Goal: Task Accomplishment & Management: Complete application form

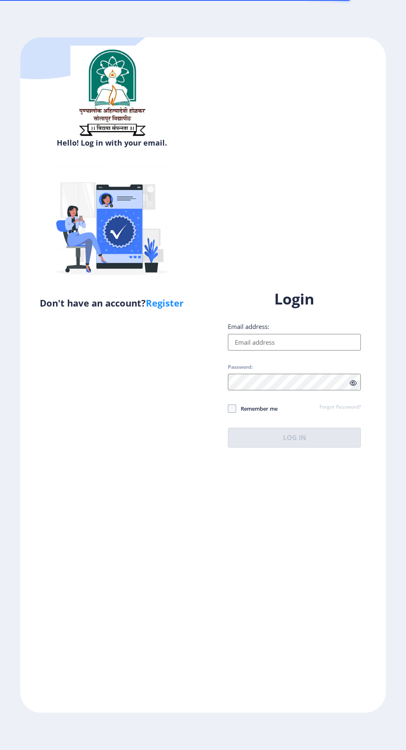
click at [285, 350] on input "Email address:" at bounding box center [294, 342] width 133 height 17
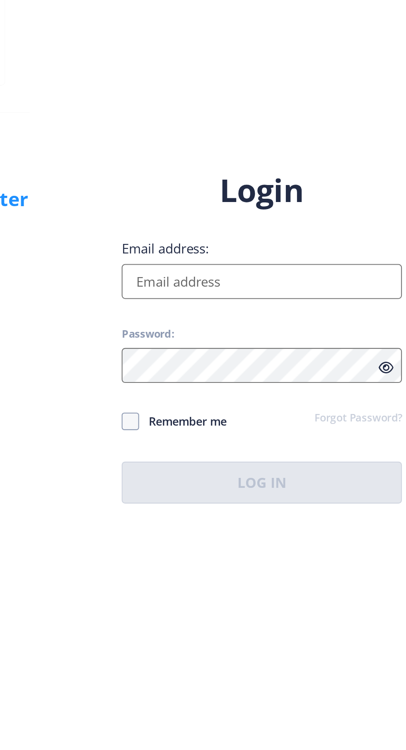
type input "[EMAIL_ADDRESS][DOMAIN_NAME]"
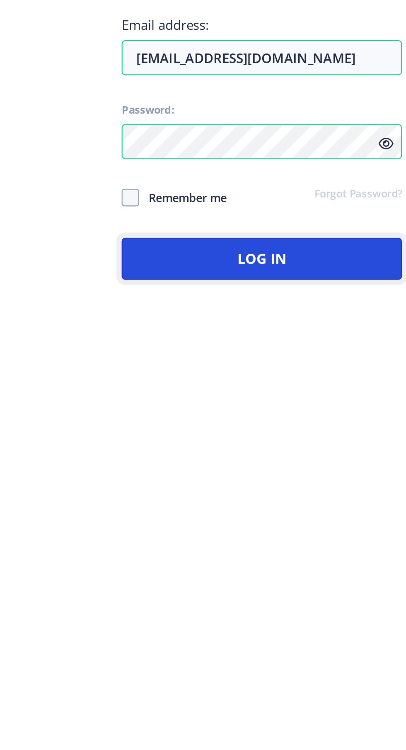
click at [322, 447] on button "Log In" at bounding box center [294, 438] width 133 height 20
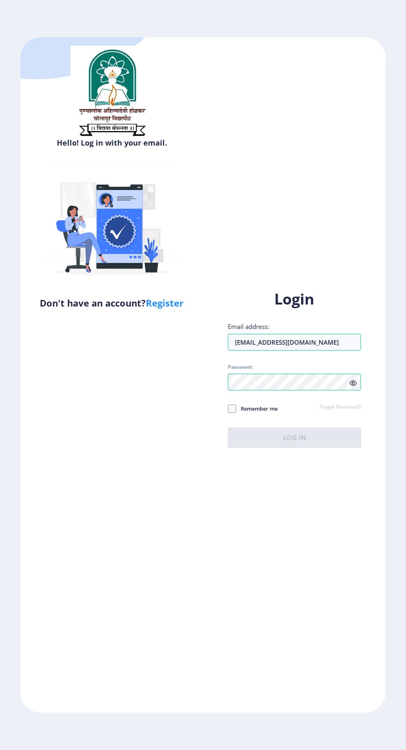
click at [306, 473] on div "Login Email address: [EMAIL_ADDRESS][DOMAIN_NAME] Password: Remember me Forgot …" at bounding box center [294, 375] width 183 height 197
click at [354, 386] on icon at bounding box center [353, 383] width 7 height 6
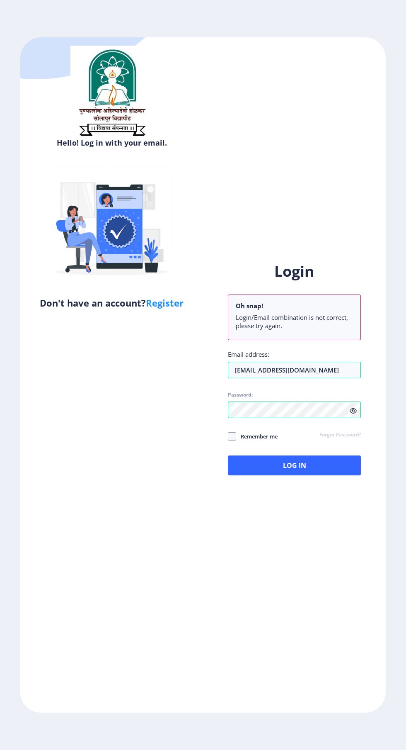
click at [355, 414] on icon at bounding box center [353, 411] width 7 height 6
click at [354, 414] on icon at bounding box center [353, 411] width 7 height 6
click at [327, 475] on button "Log In" at bounding box center [294, 465] width 133 height 20
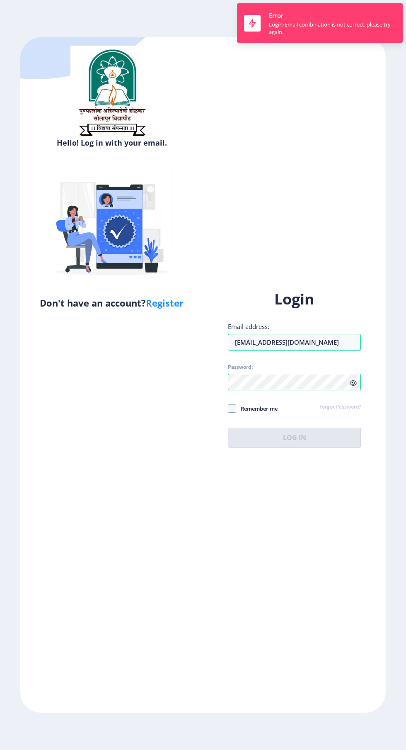
click at [321, 411] on link "Forgot Password?" at bounding box center [340, 407] width 41 height 7
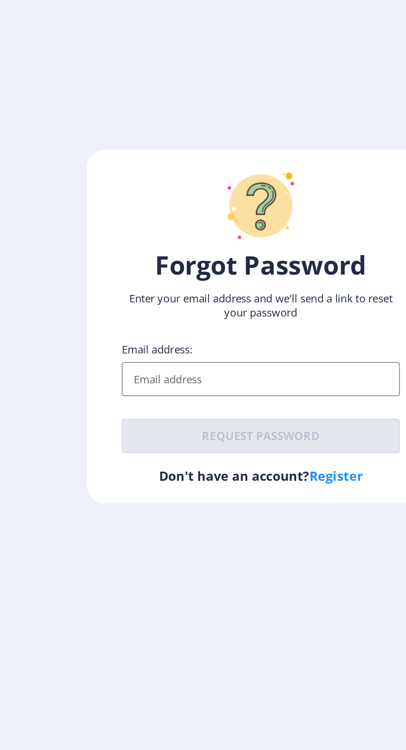
type input "[EMAIL_ADDRESS][DOMAIN_NAME]"
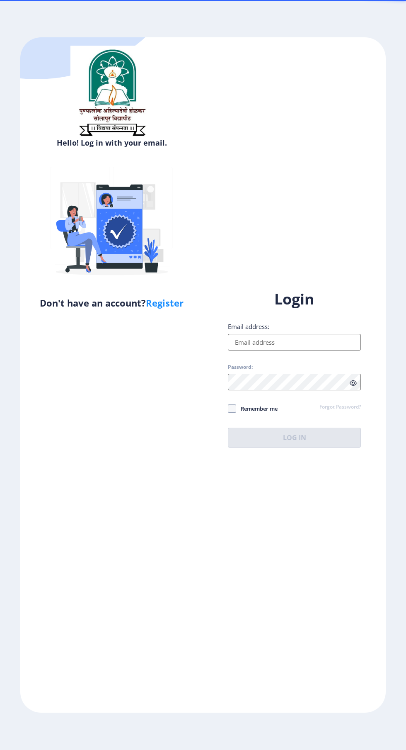
click at [306, 350] on input "Email address:" at bounding box center [294, 342] width 133 height 17
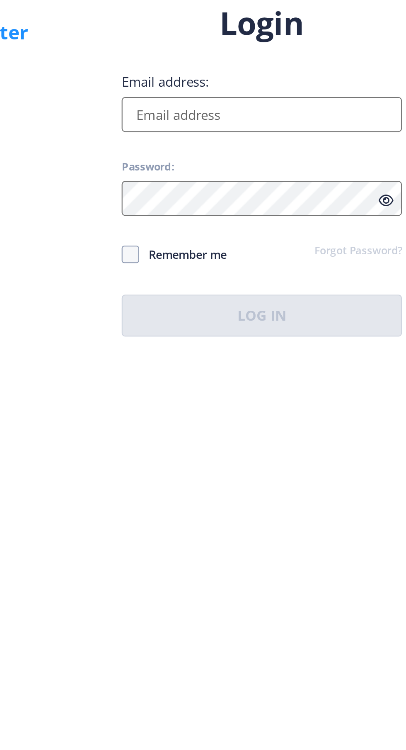
type input "[EMAIL_ADDRESS][DOMAIN_NAME]"
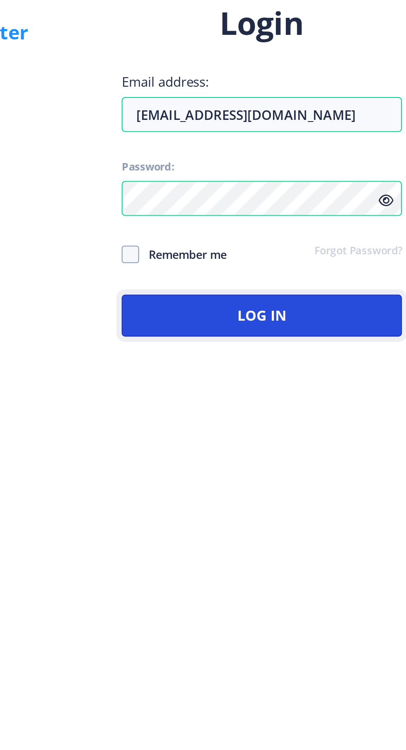
click at [321, 447] on button "Log In" at bounding box center [294, 438] width 133 height 20
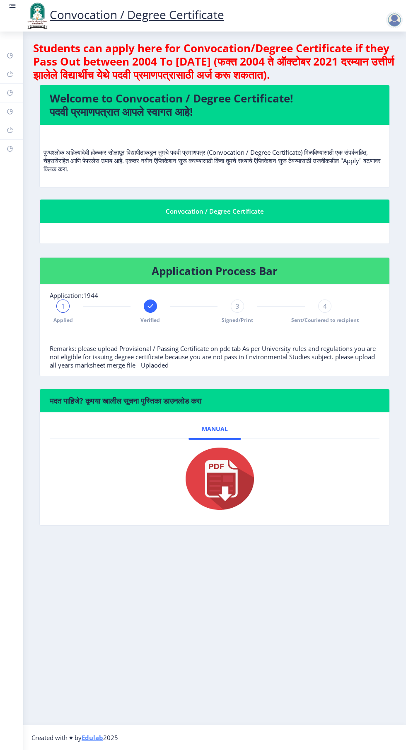
click at [11, 110] on rect at bounding box center [10, 111] width 7 height 7
